Goal: Transaction & Acquisition: Purchase product/service

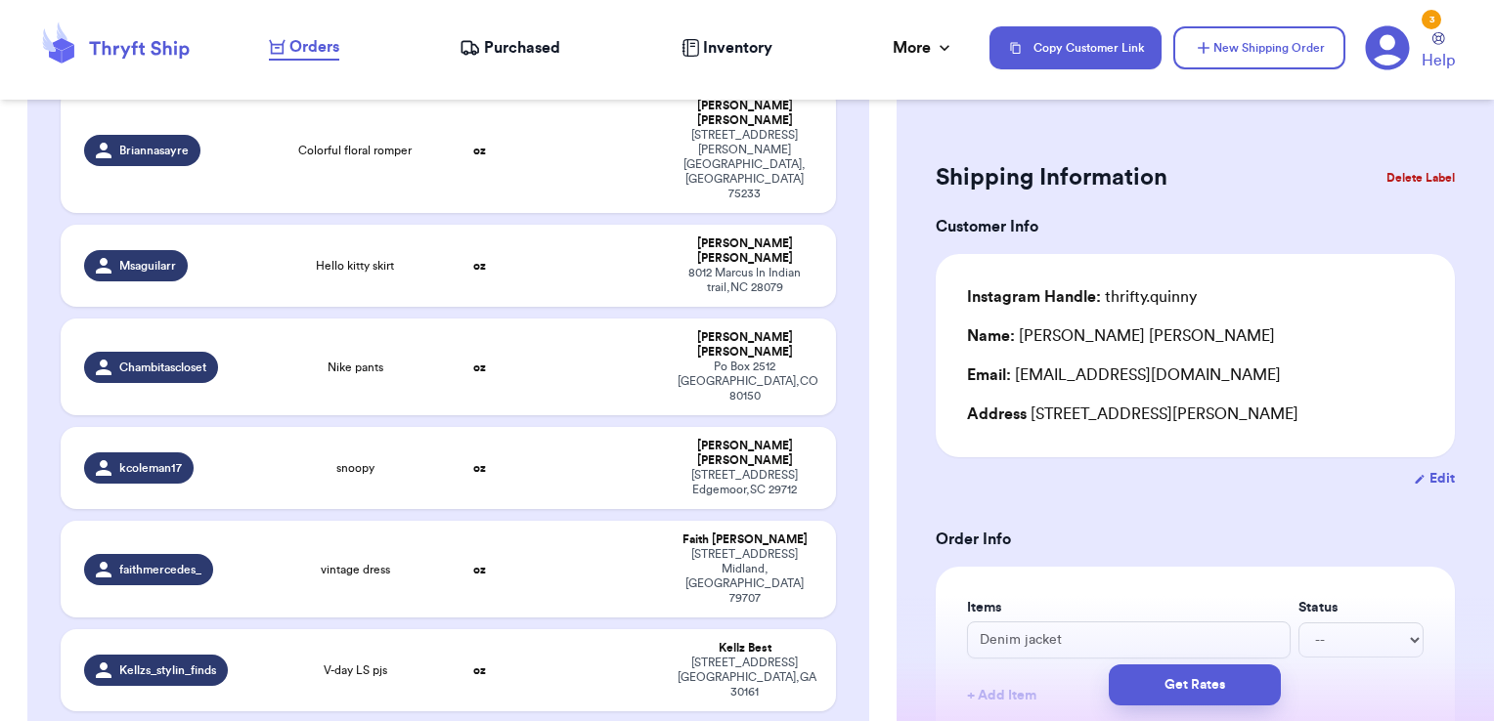
scroll to position [3711, 0]
checkbox input "true"
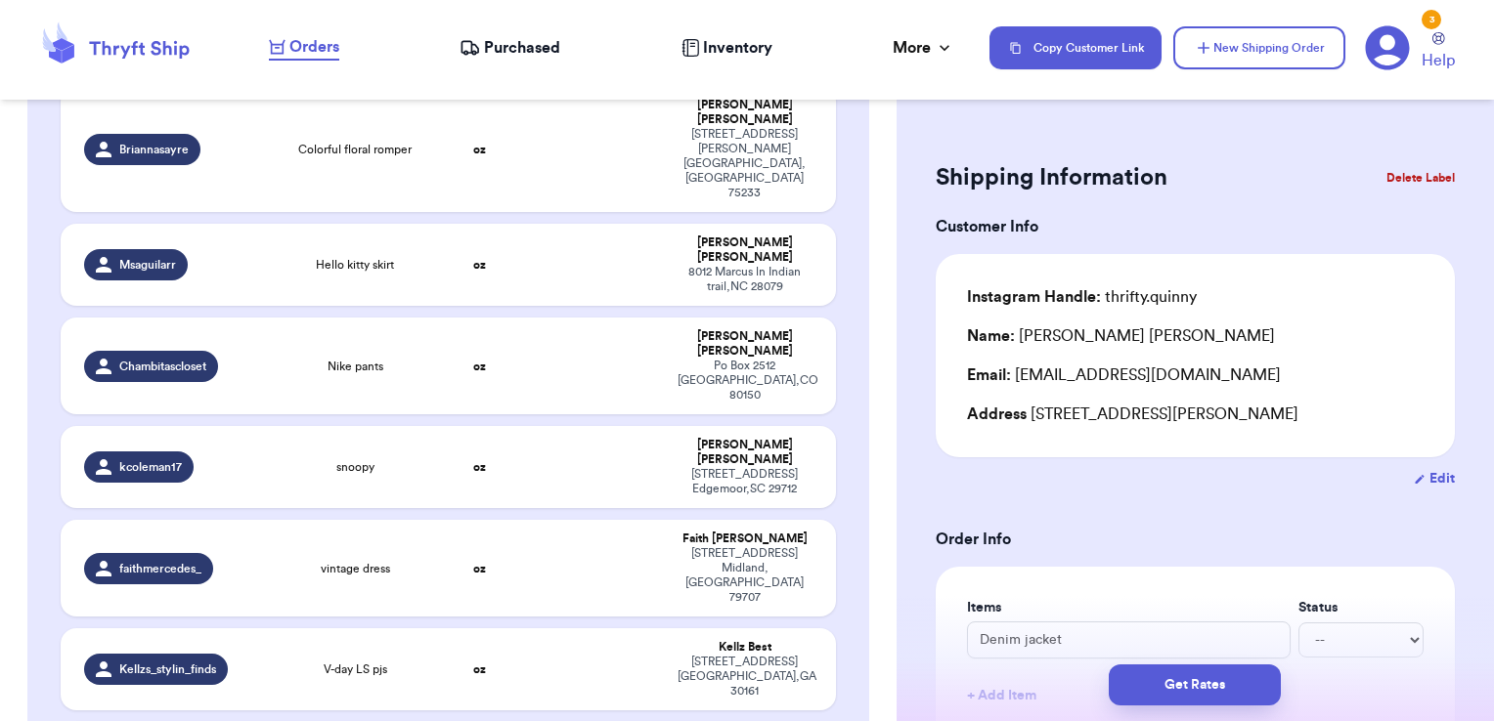
checkbox input "true"
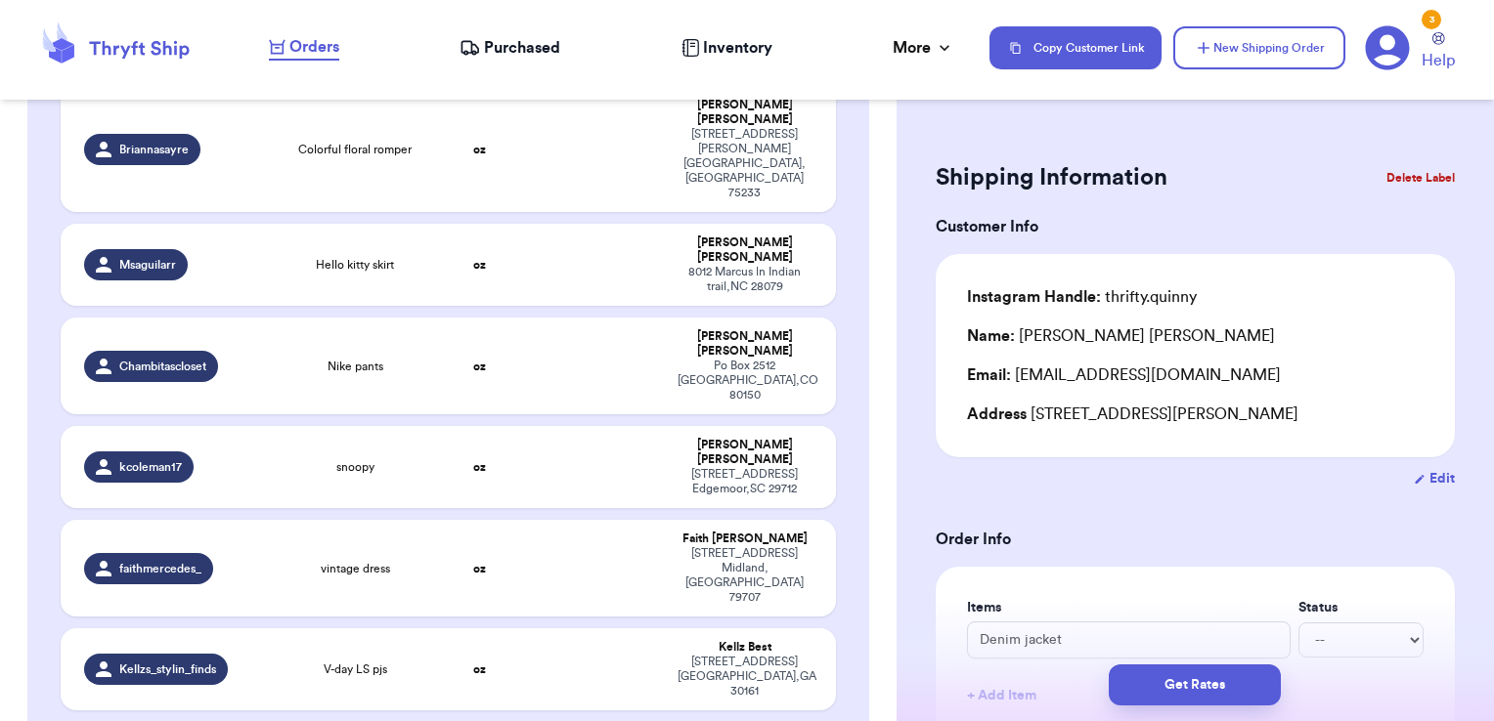
checkbox input "true"
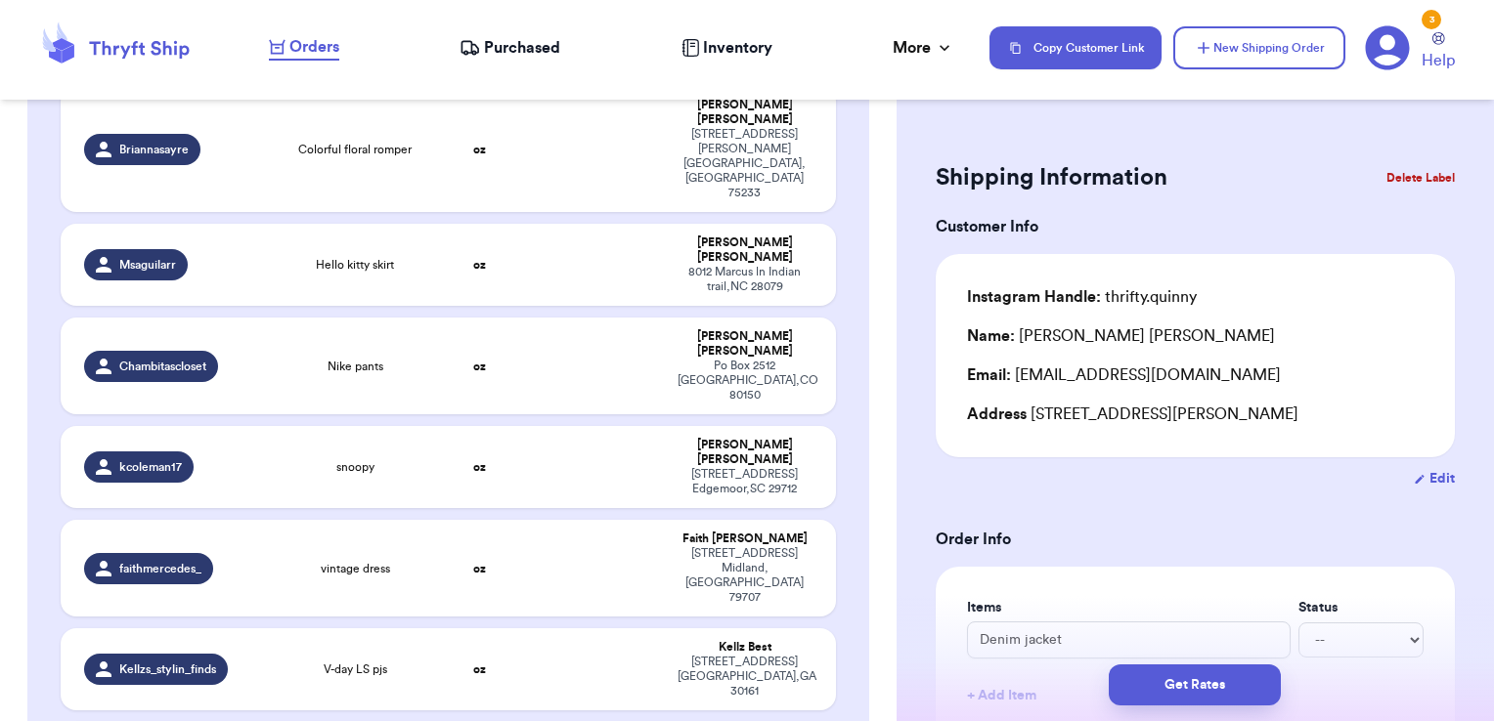
checkbox input "true"
checkbox input "false"
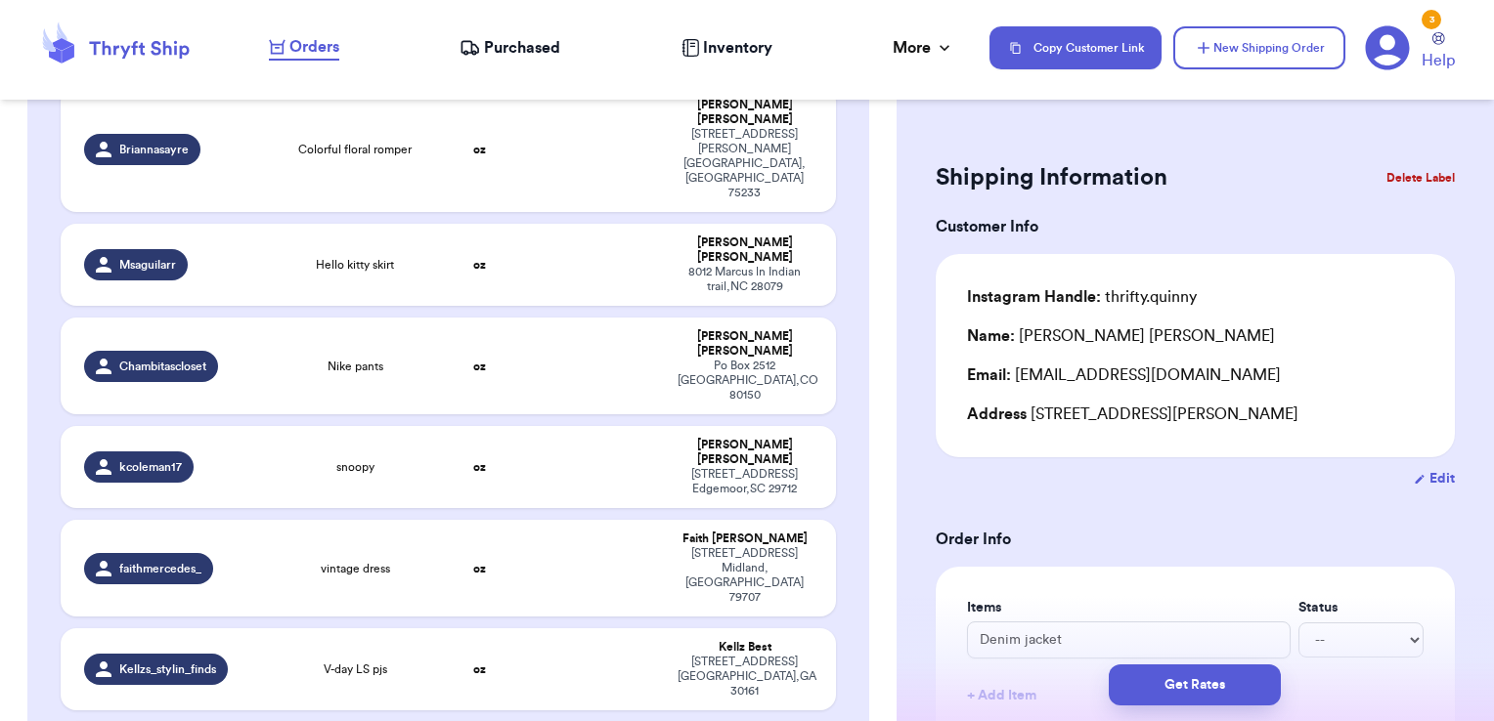
checkbox input "false"
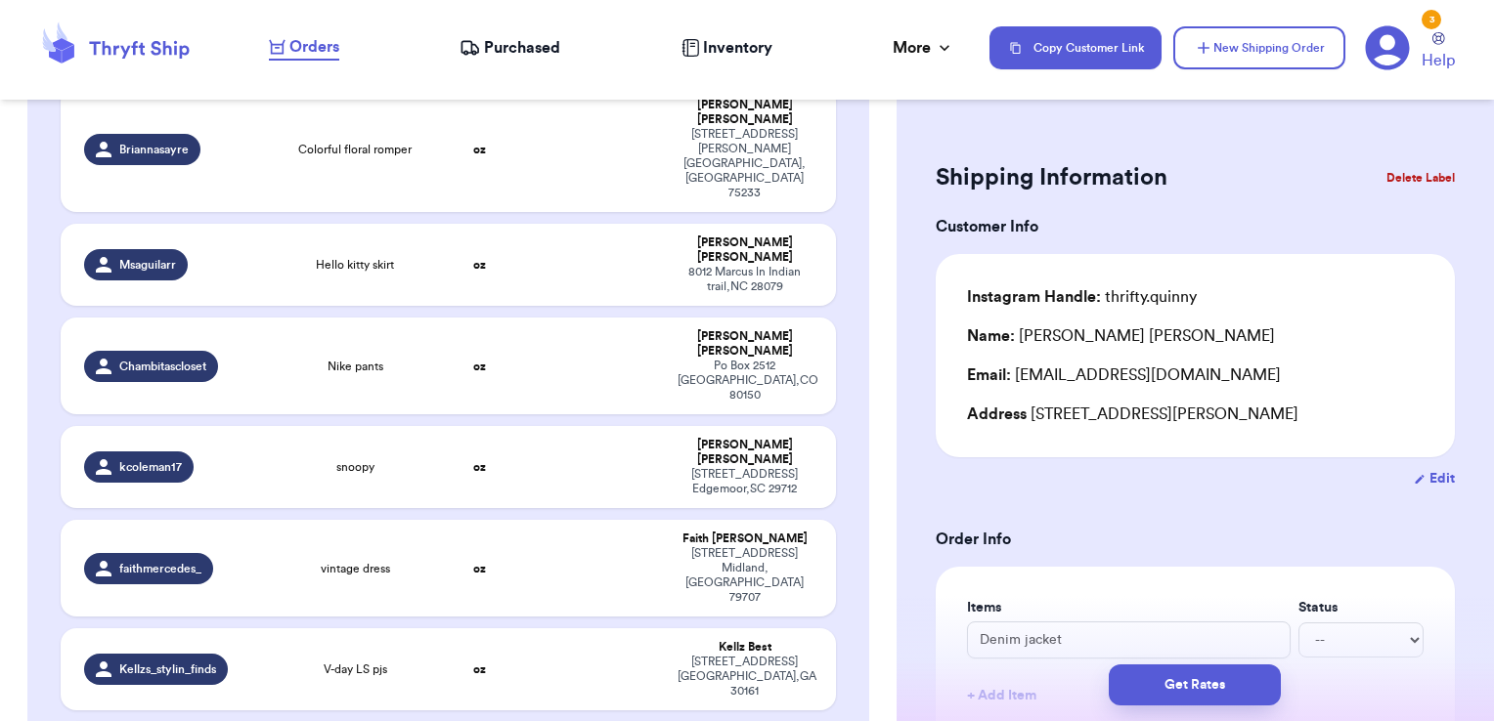
checkbox input "false"
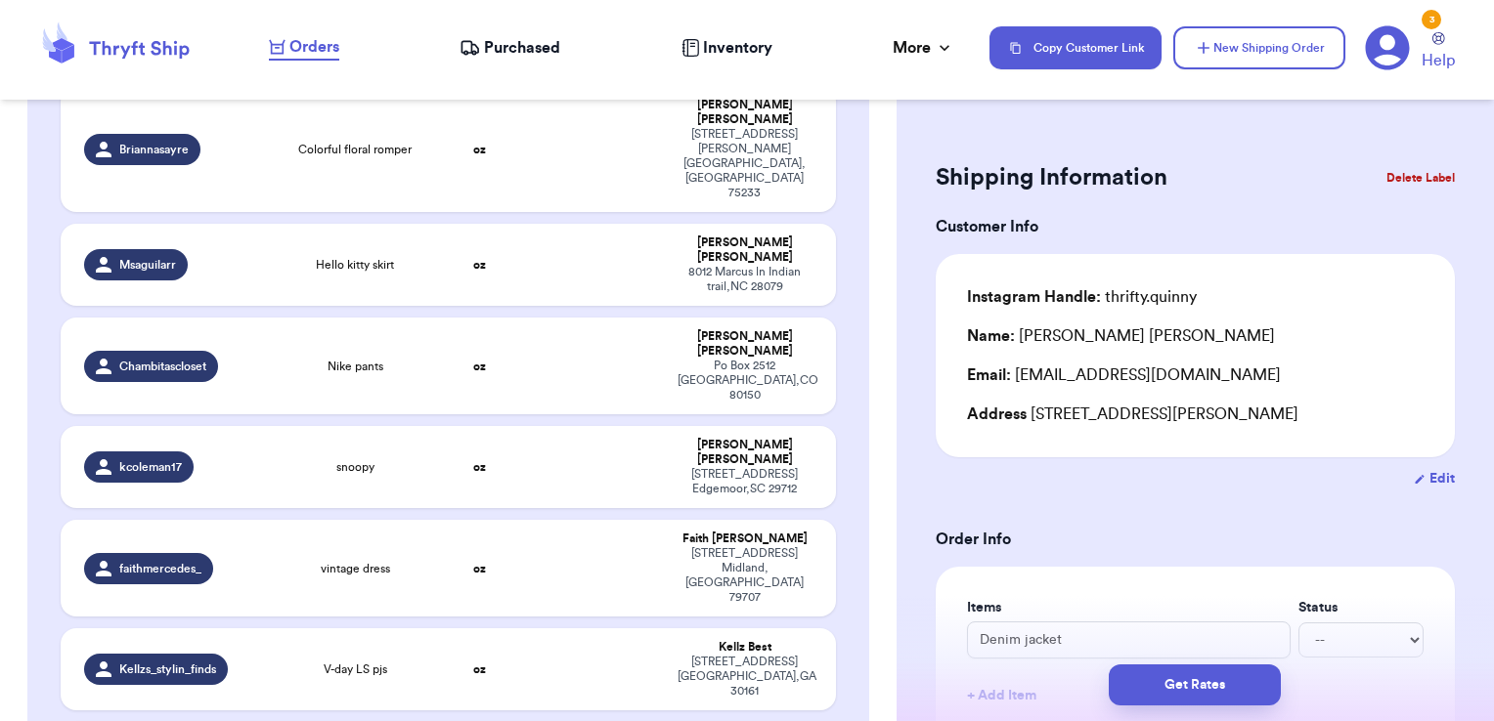
checkbox input "false"
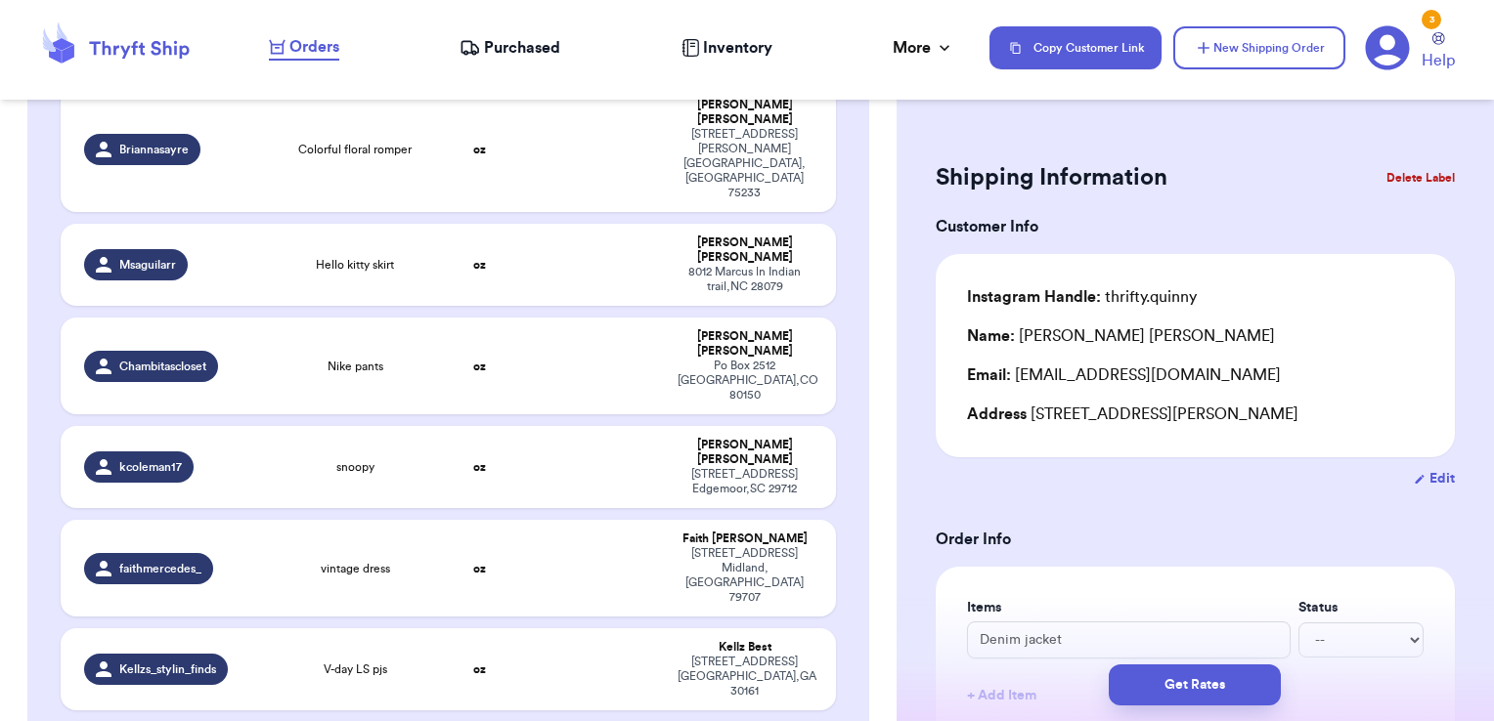
checkbox input "true"
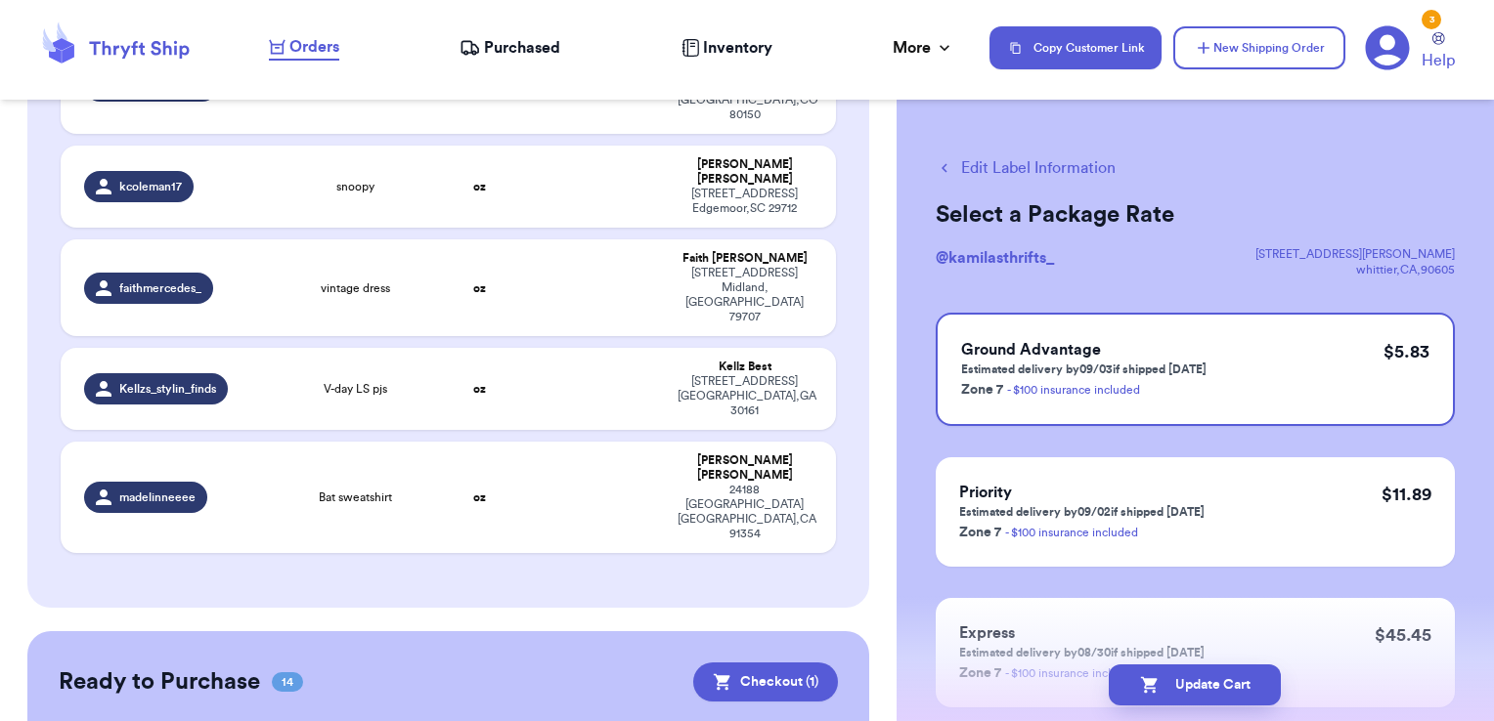
scroll to position [4024, 0]
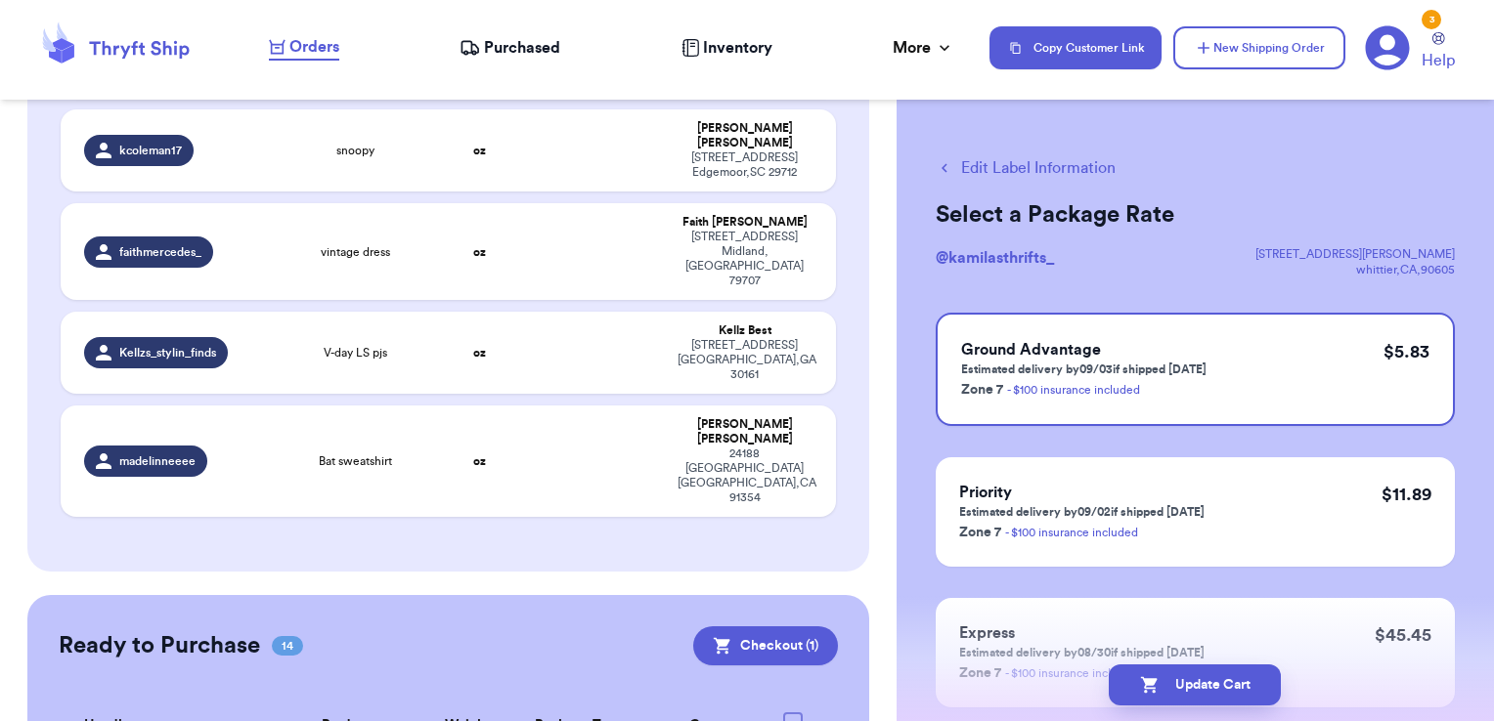
checkbox input "true"
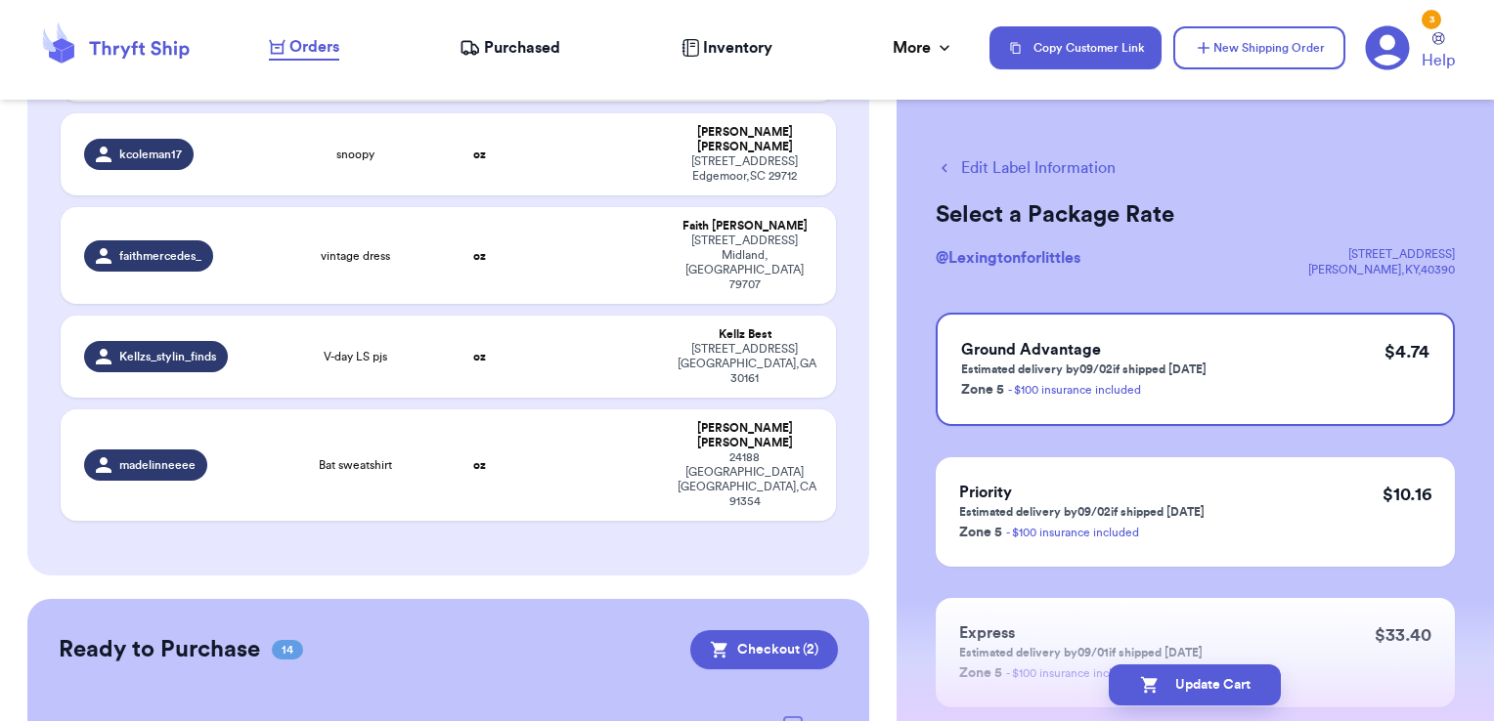
checkbox input "true"
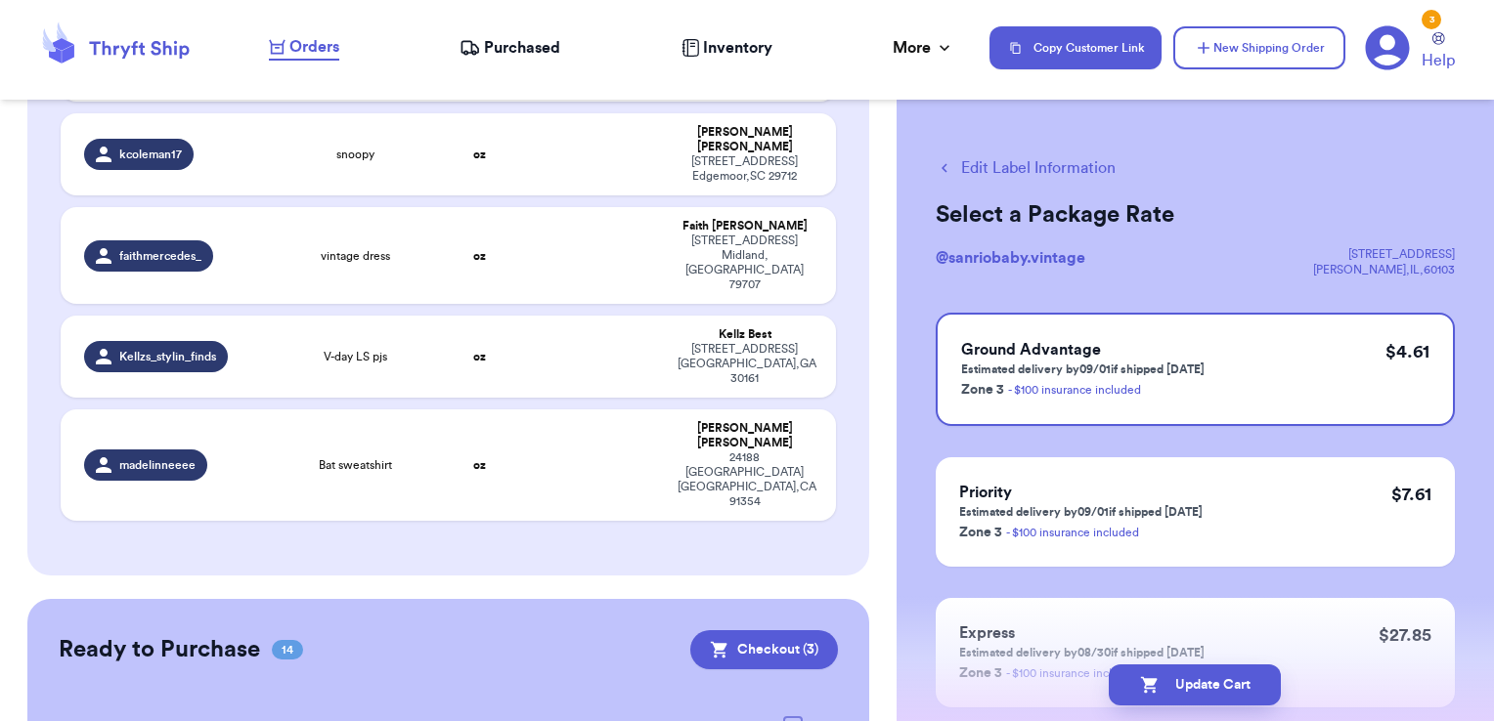
checkbox input "true"
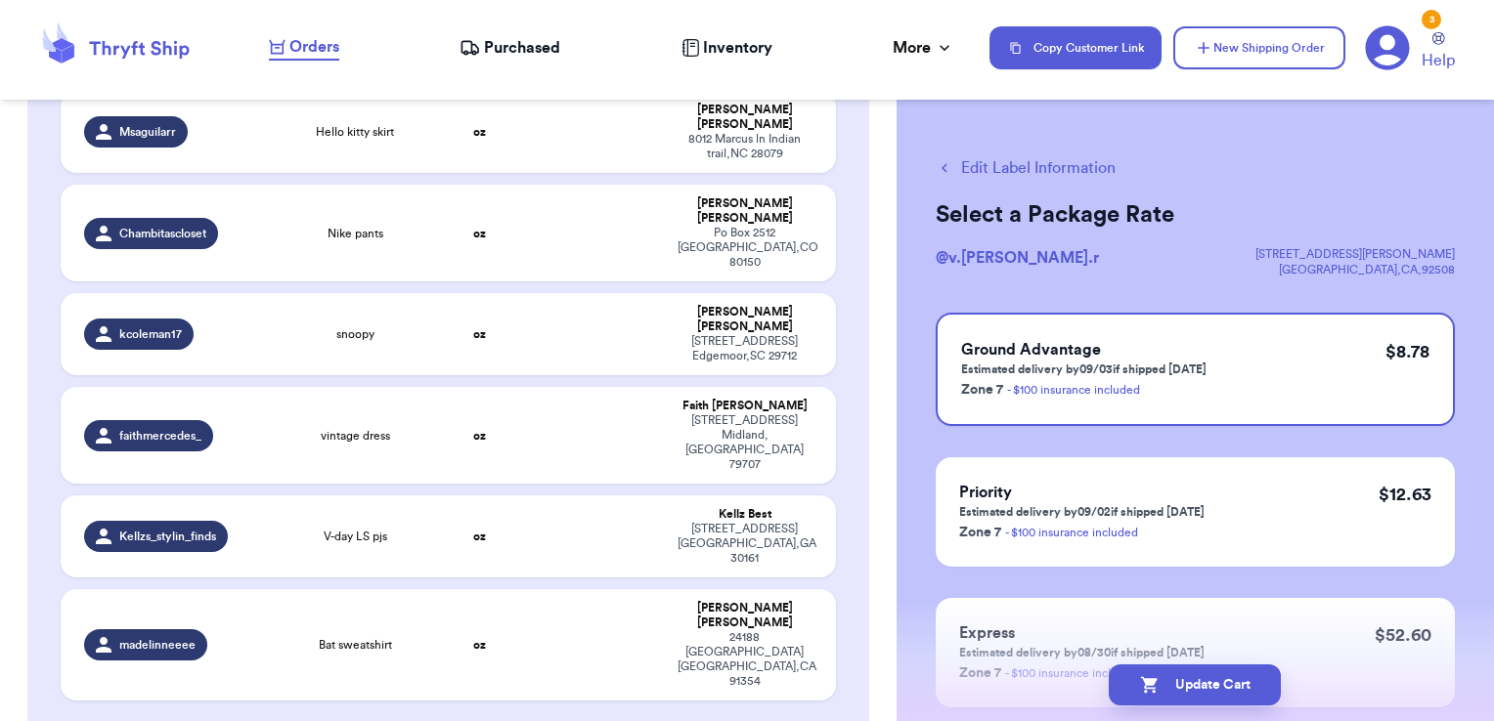
scroll to position [3837, 0]
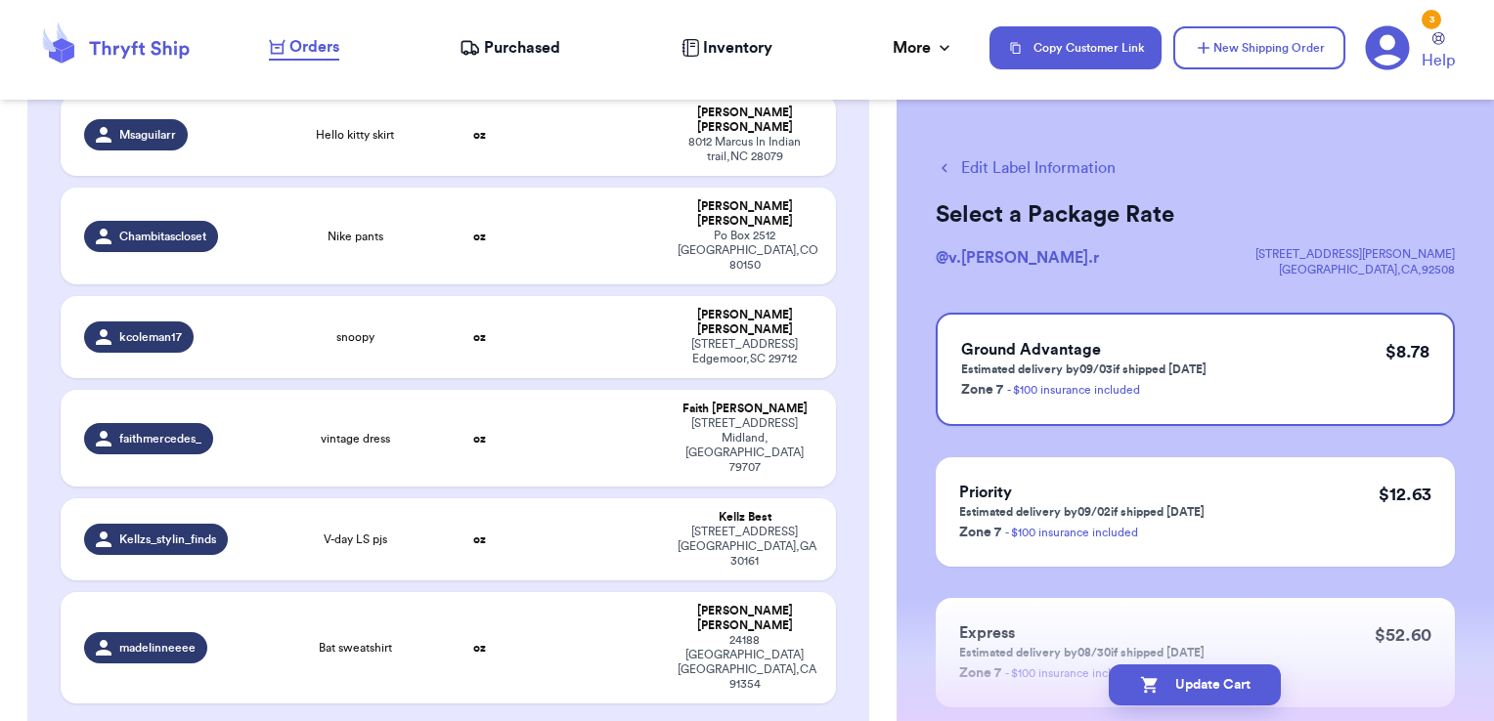
checkbox input "true"
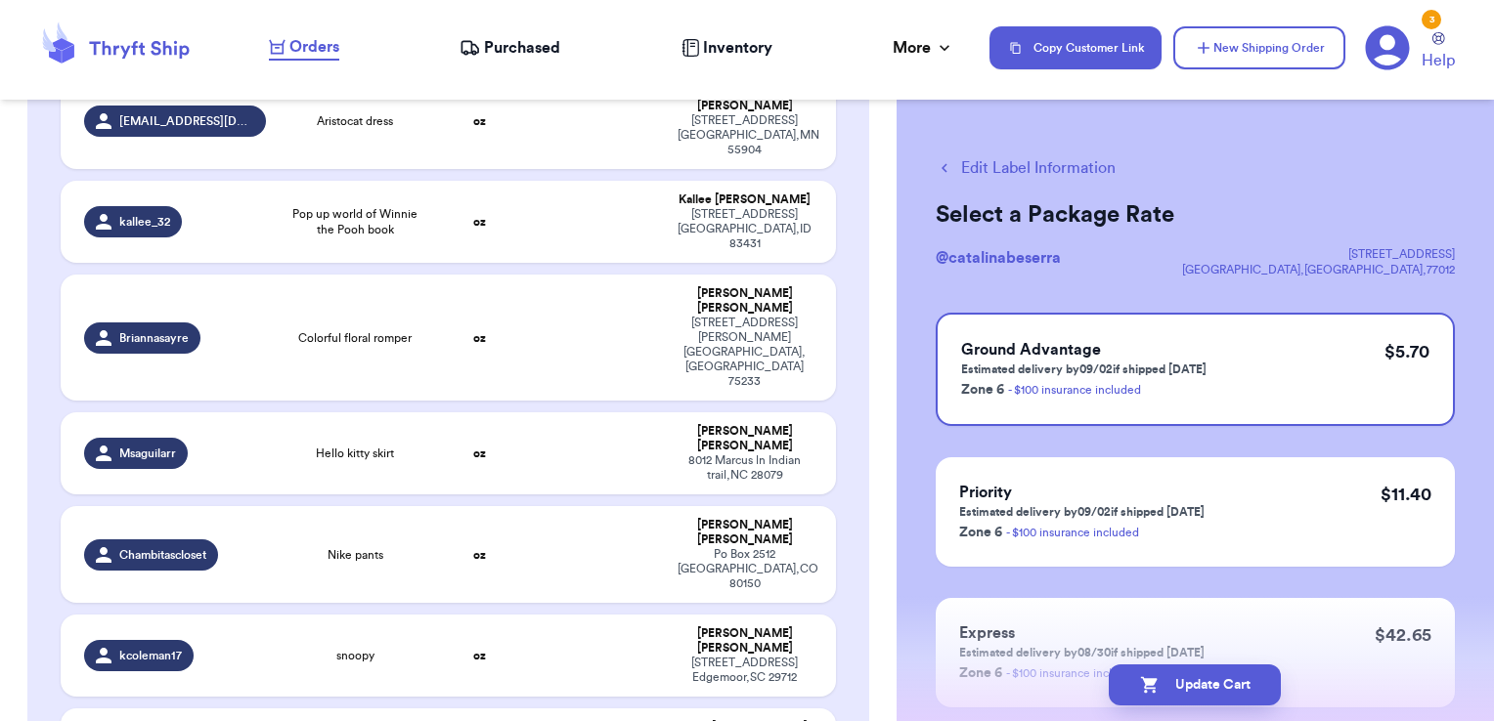
scroll to position [3517, 0]
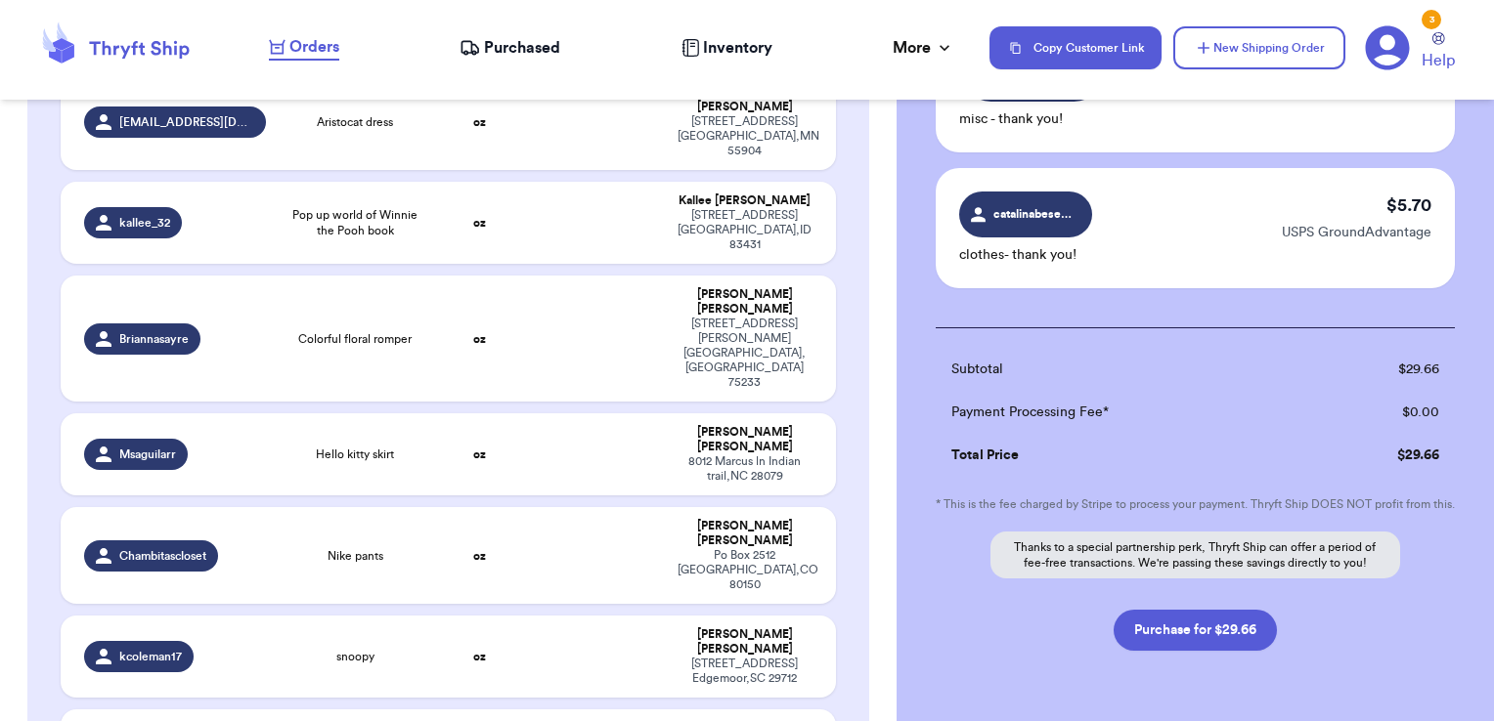
scroll to position [637, 0]
click at [1231, 613] on button "Purchase for $29.66" at bounding box center [1194, 628] width 163 height 41
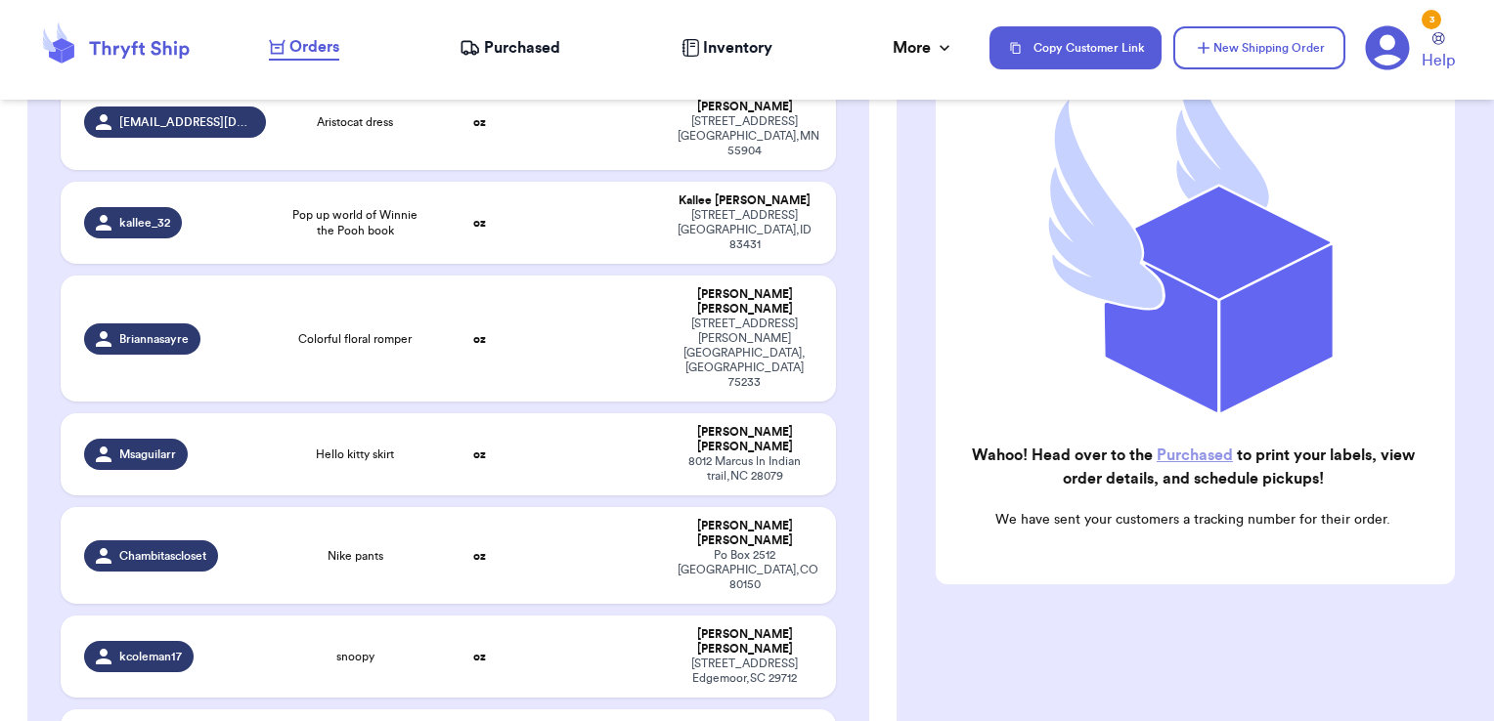
scroll to position [247, 0]
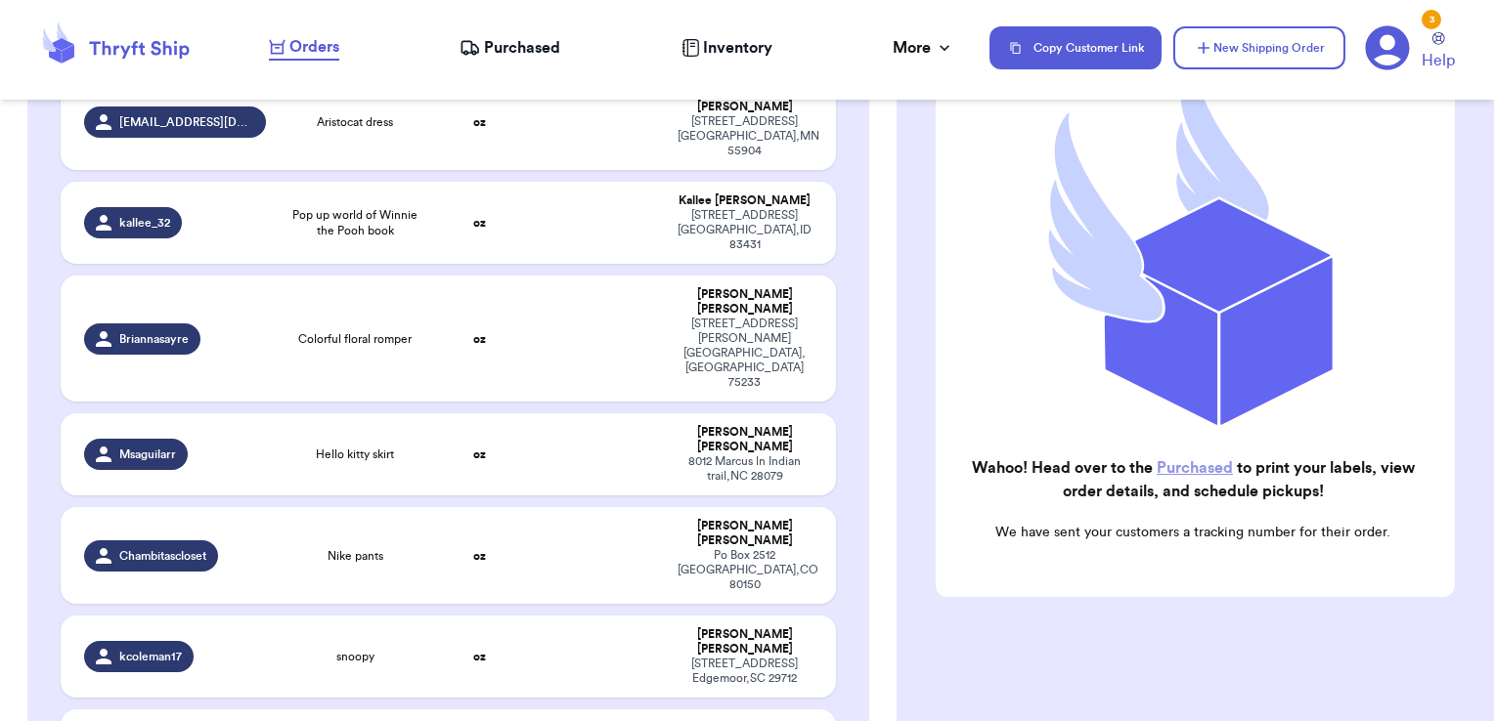
click at [499, 52] on span "Purchased" at bounding box center [522, 47] width 76 height 23
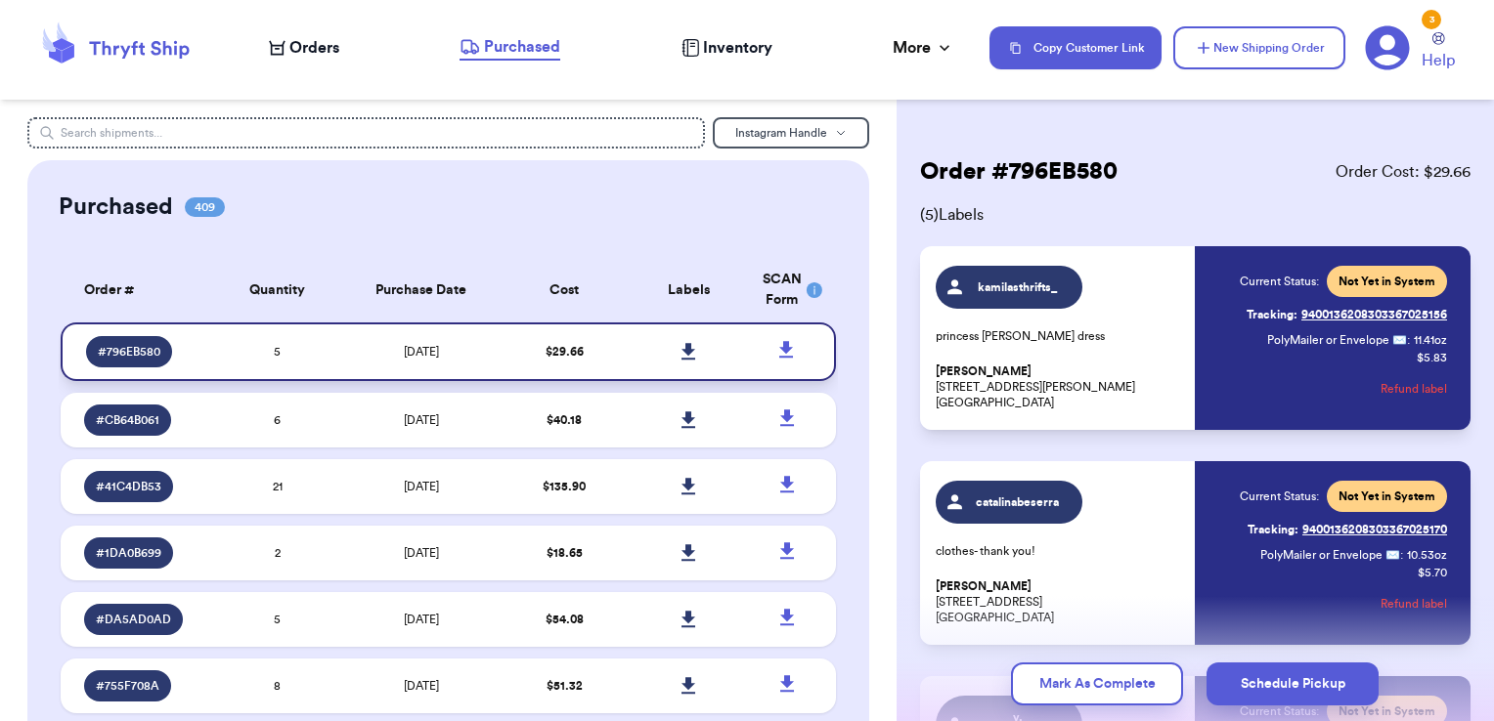
click at [681, 350] on icon at bounding box center [688, 351] width 14 height 17
